Goal: Task Accomplishment & Management: Use online tool/utility

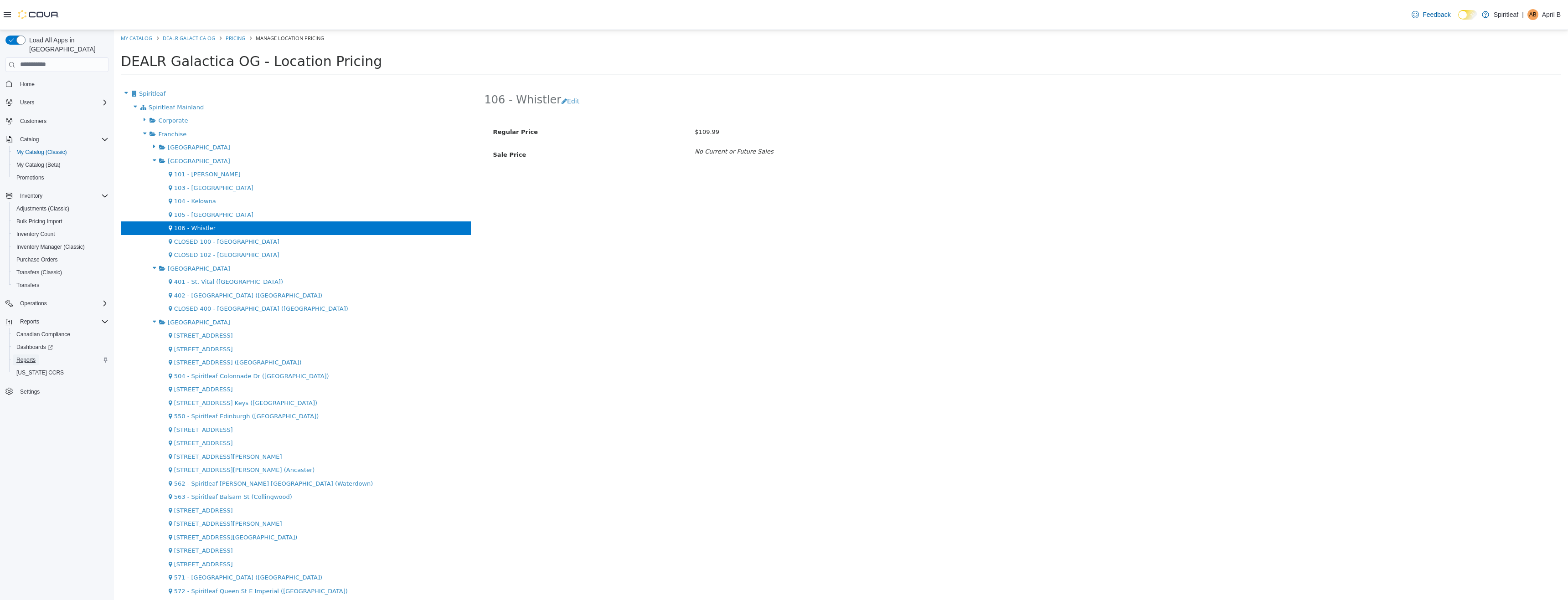
click at [27, 357] on span "Reports" at bounding box center [26, 360] width 19 height 7
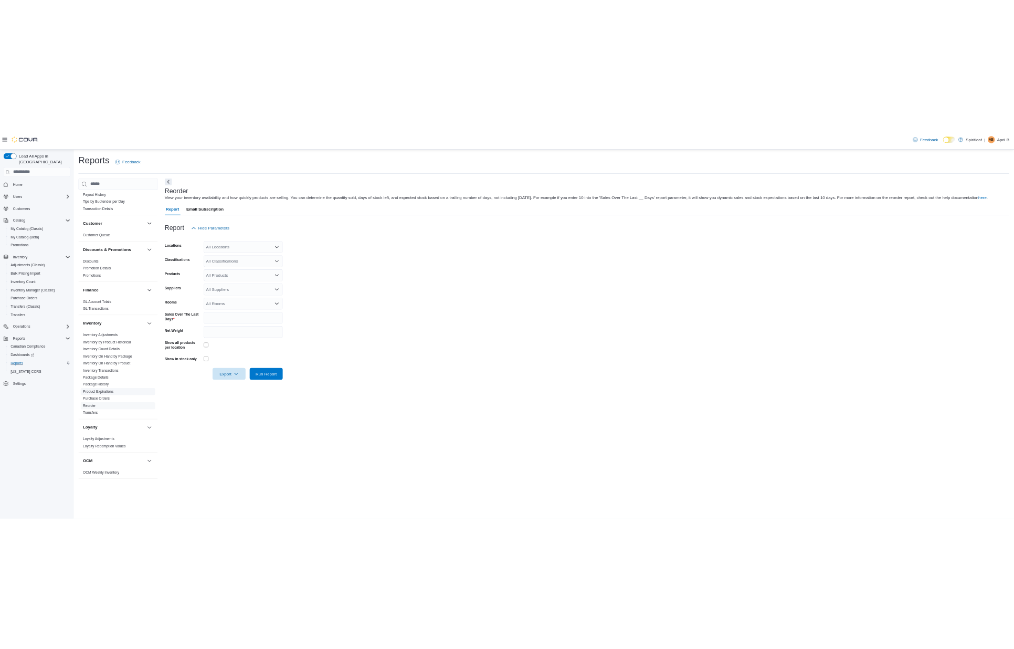
scroll to position [210, 0]
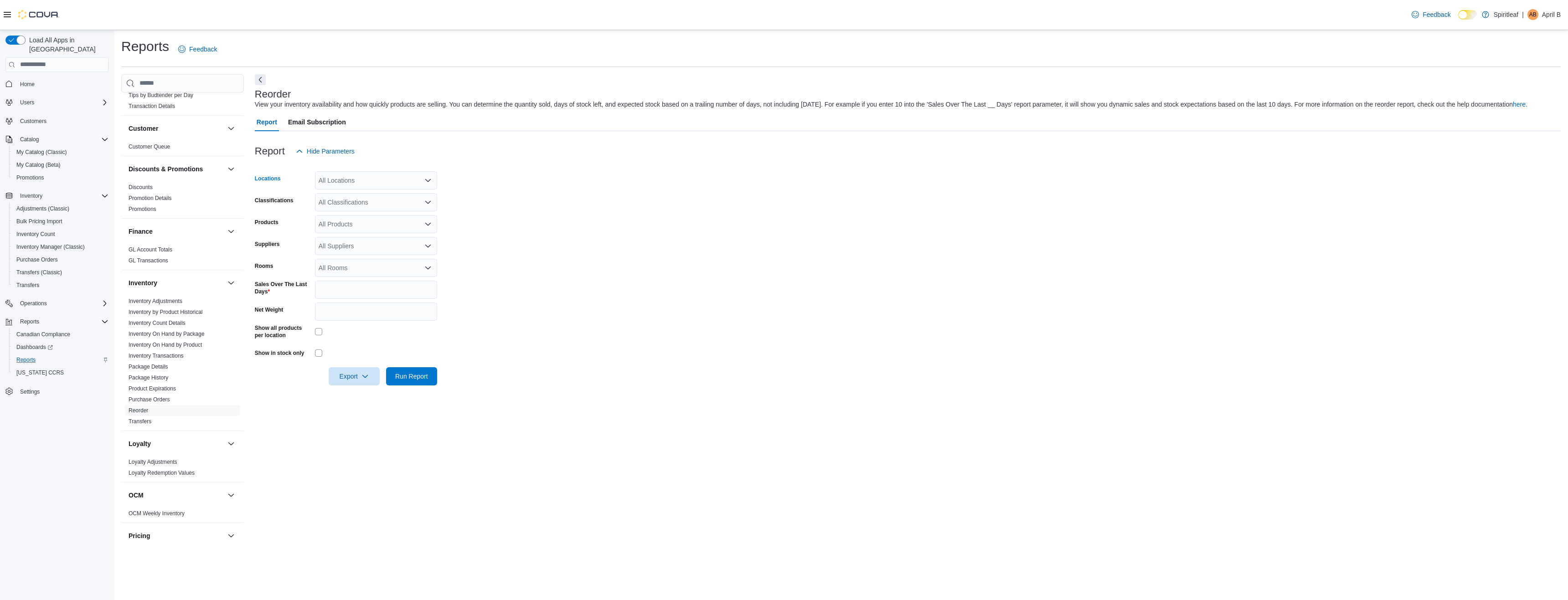
click at [382, 171] on div "All Locations" at bounding box center [376, 180] width 122 height 18
type input "***"
click at [366, 198] on span "103 - [GEOGRAPHIC_DATA]" at bounding box center [390, 196] width 83 height 10
click at [551, 226] on form "Locations 103 - [GEOGRAPHIC_DATA] Classifications All Classifications Products …" at bounding box center [907, 273] width 1306 height 225
click at [405, 375] on span "Run Report" at bounding box center [412, 376] width 33 height 10
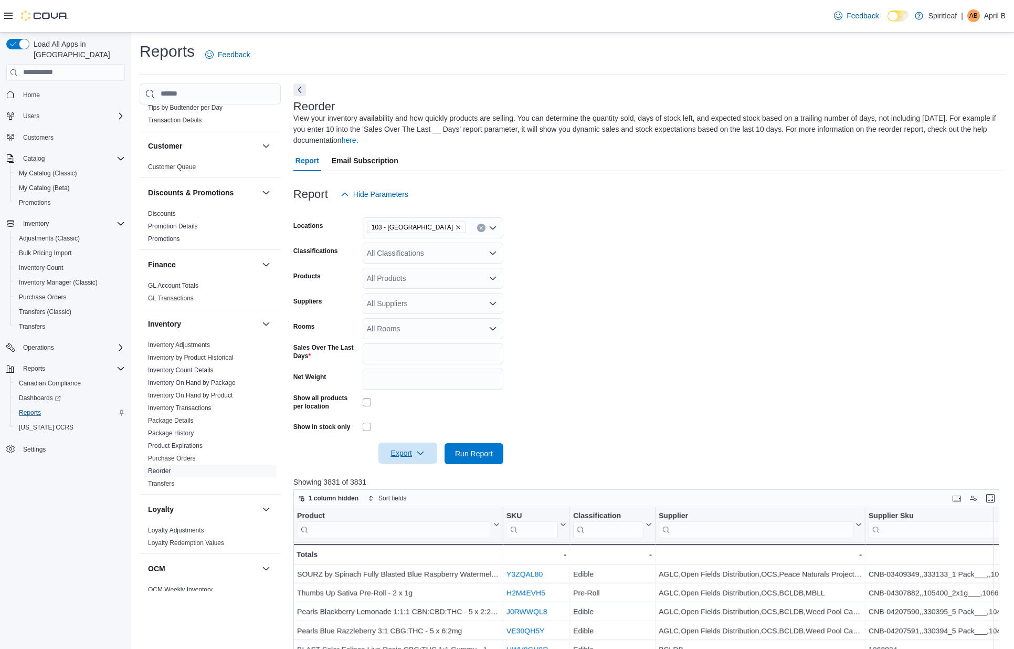
click at [396, 454] on span "Export" at bounding box center [408, 453] width 46 height 21
click at [407, 477] on span "Export to Excel" at bounding box center [409, 474] width 47 height 8
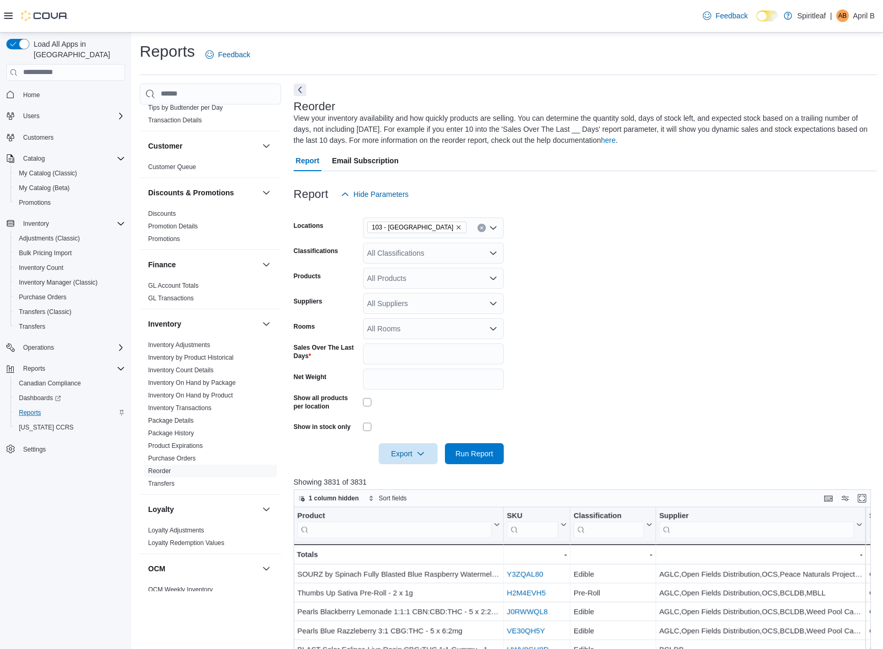
click at [81, 501] on div "Load All Apps in New Hub Home Users Customers Catalog My Catalog (Classic) My C…" at bounding box center [65, 344] width 131 height 623
